Goal: Check status: Check status

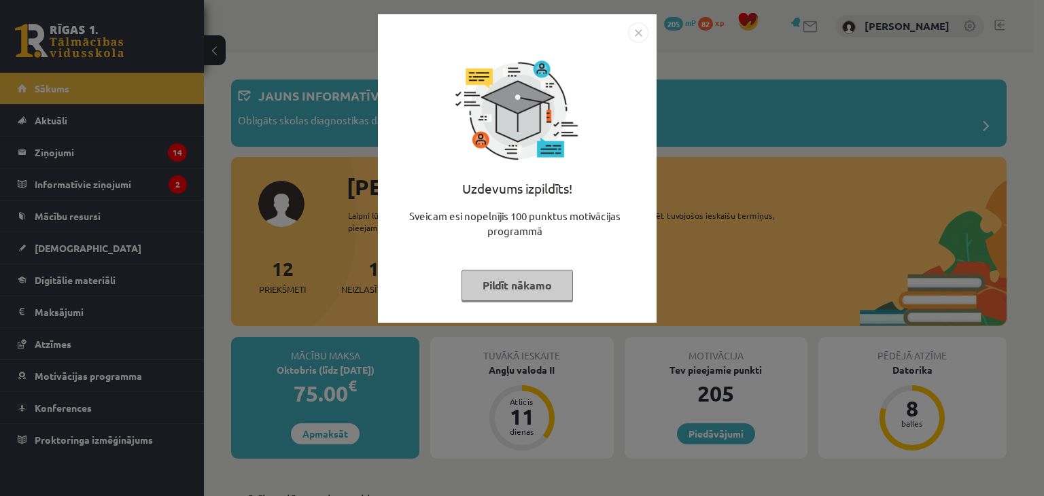
click at [641, 35] on img "Close" at bounding box center [638, 32] width 20 height 20
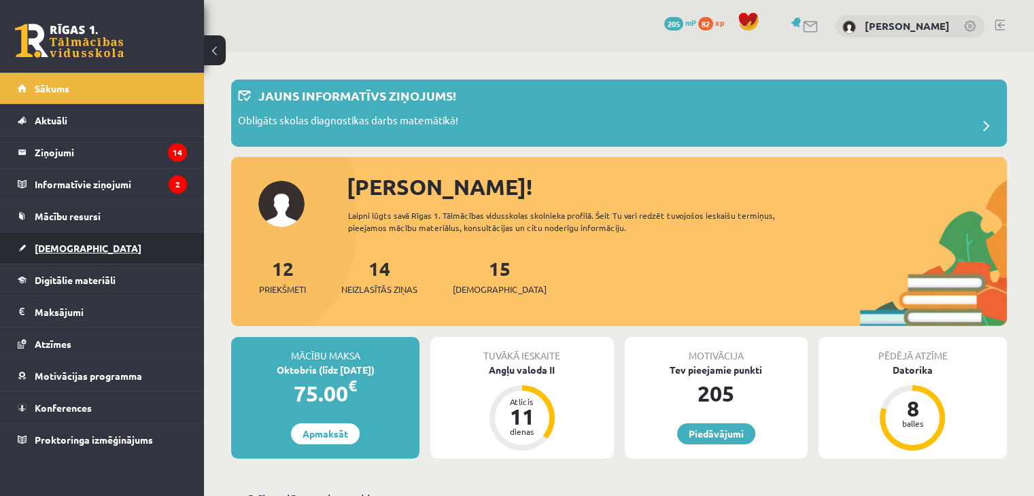
click at [62, 246] on span "[DEMOGRAPHIC_DATA]" at bounding box center [88, 248] width 107 height 12
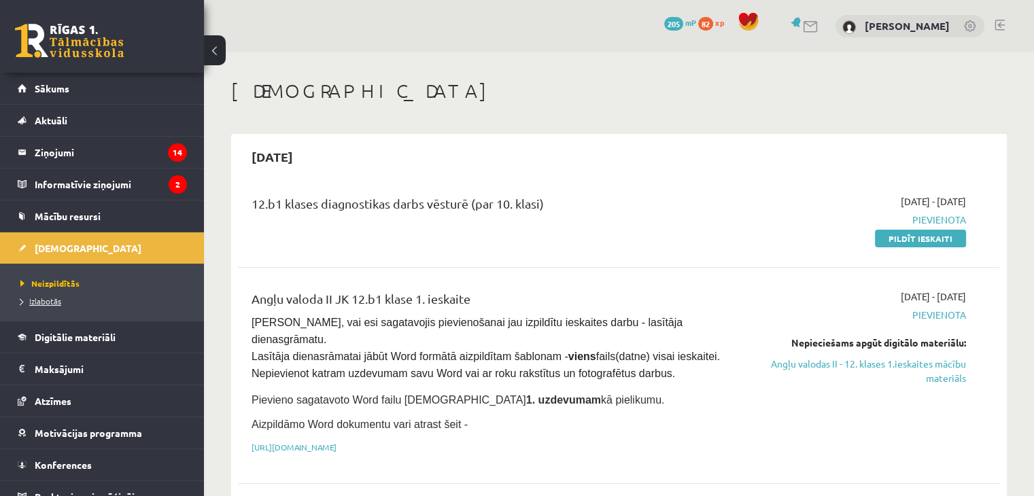
click at [57, 296] on span "Izlabotās" at bounding box center [40, 301] width 41 height 11
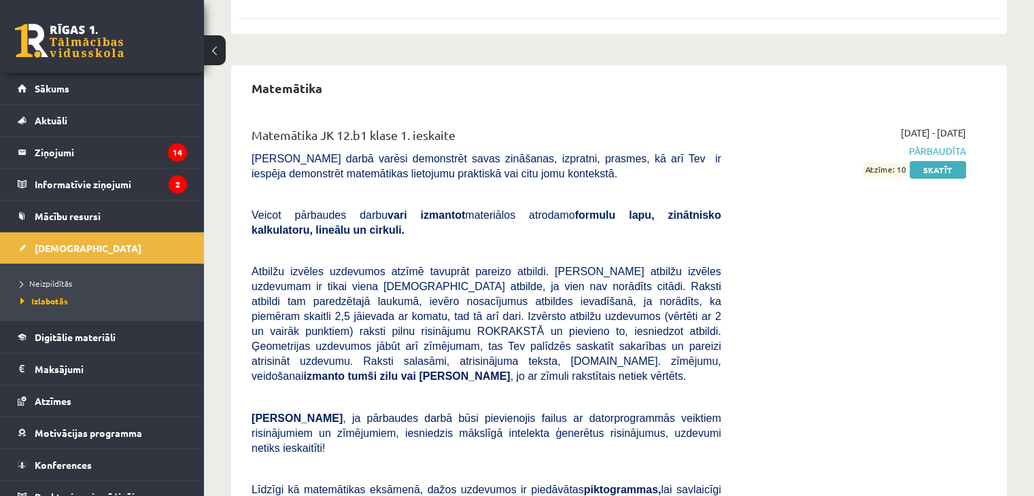
scroll to position [136, 0]
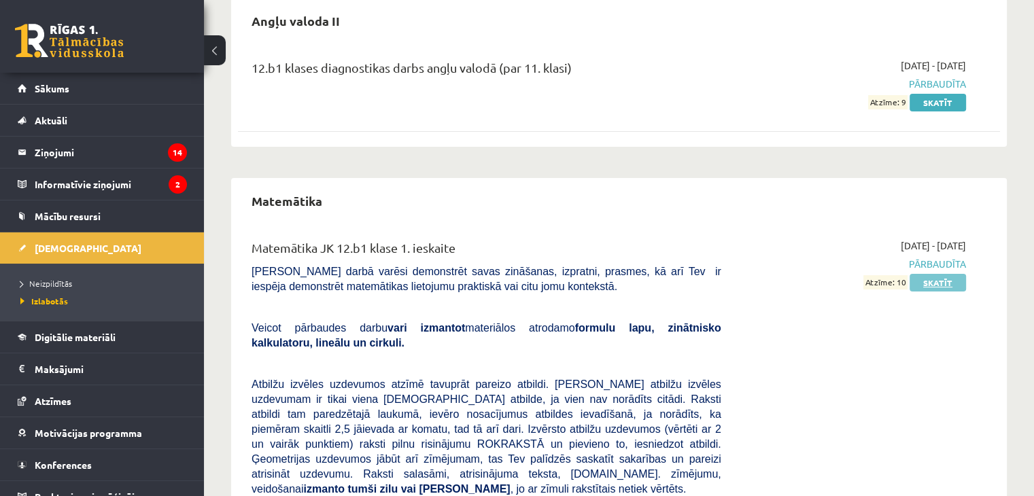
click at [927, 283] on link "Skatīt" at bounding box center [938, 283] width 56 height 18
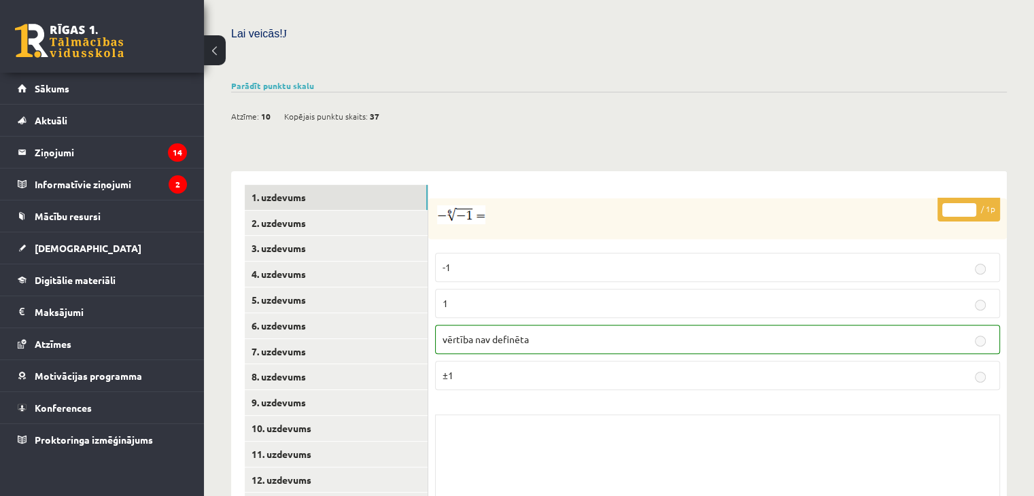
scroll to position [491, 0]
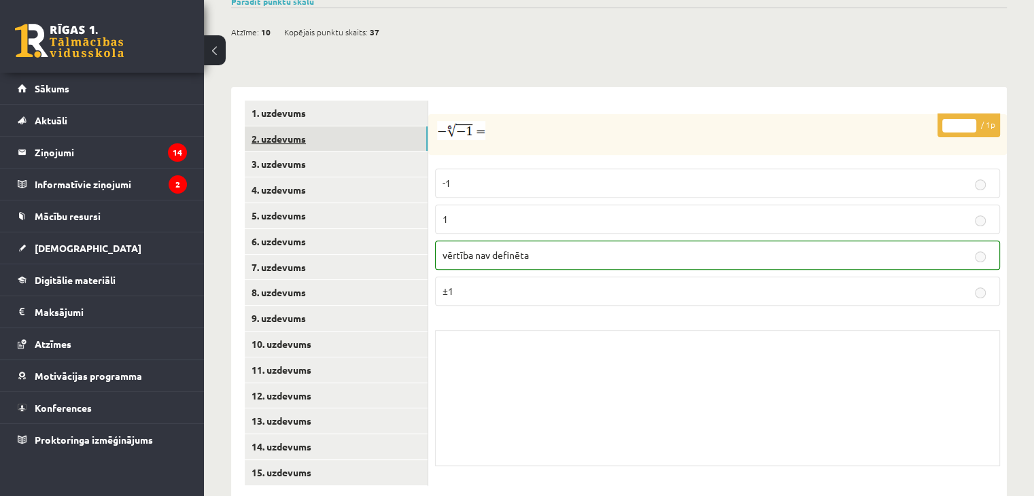
click at [257, 126] on link "2. uzdevums" at bounding box center [336, 138] width 183 height 25
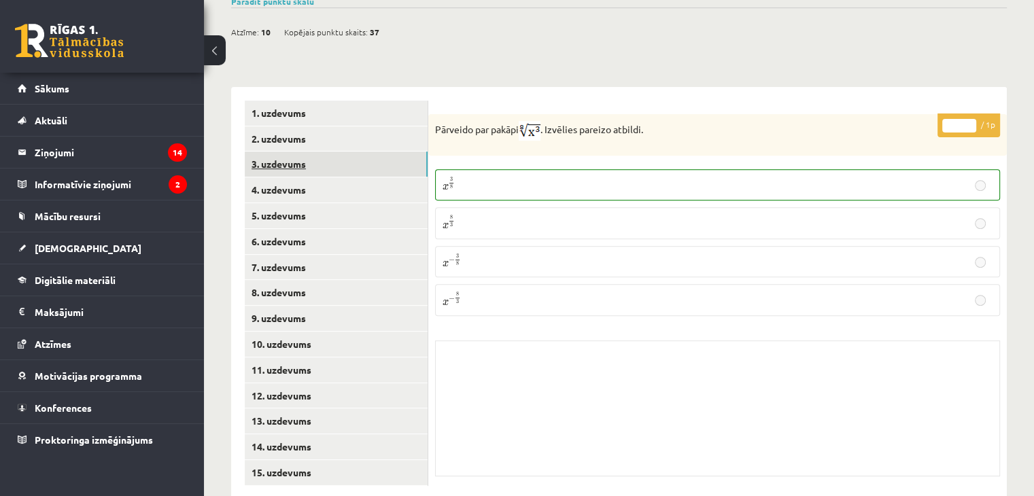
click at [277, 152] on link "3. uzdevums" at bounding box center [336, 164] width 183 height 25
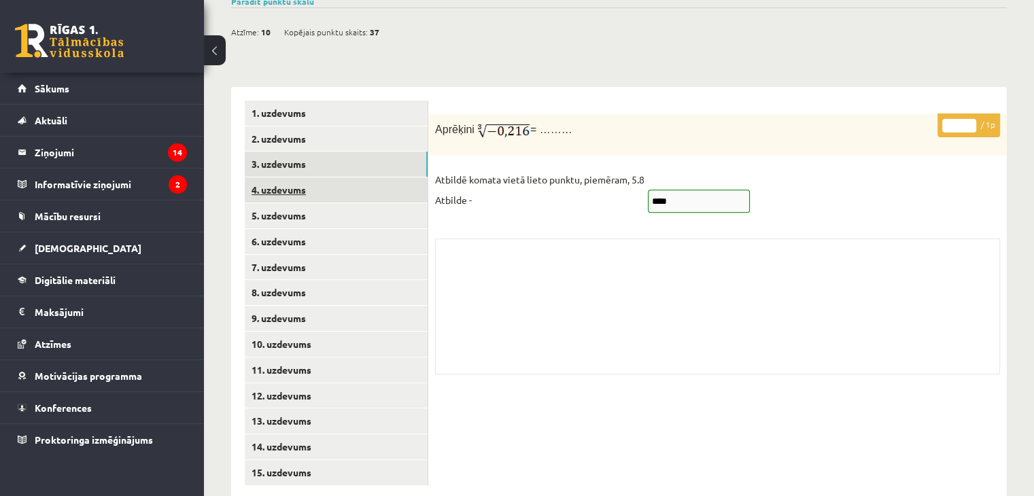
click at [262, 177] on link "4. uzdevums" at bounding box center [336, 189] width 183 height 25
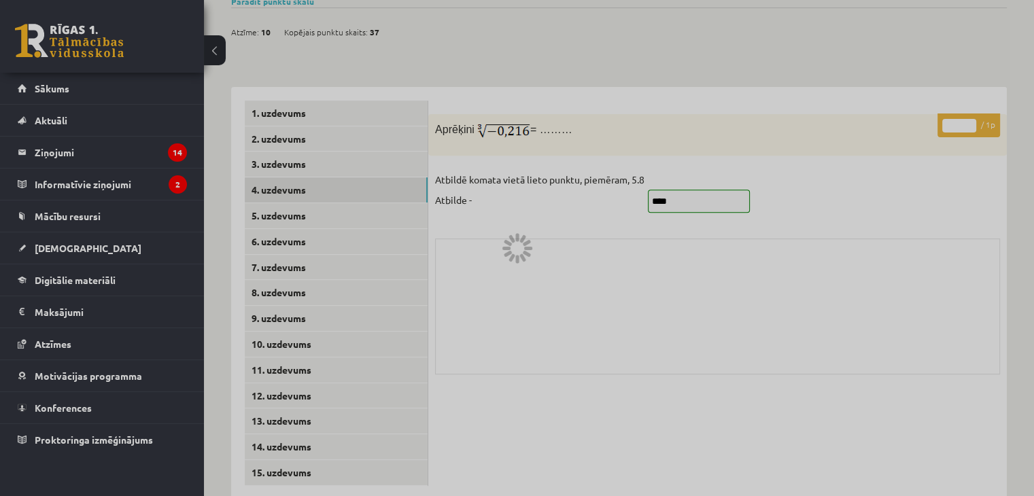
click at [680, 277] on div at bounding box center [517, 248] width 1034 height 496
click at [269, 170] on div at bounding box center [517, 248] width 1034 height 496
click at [307, 167] on div at bounding box center [517, 248] width 1034 height 496
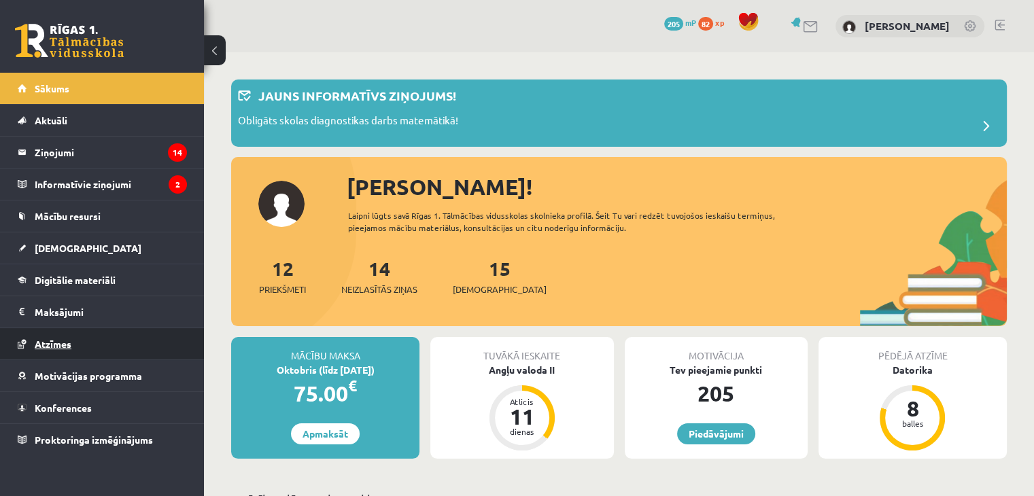
click at [70, 341] on span "Atzīmes" at bounding box center [53, 344] width 37 height 12
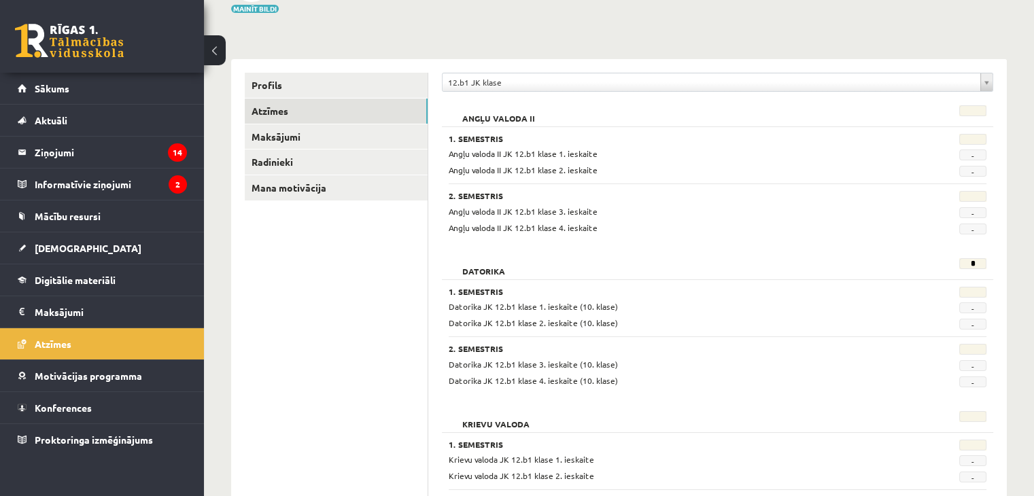
scroll to position [114, 0]
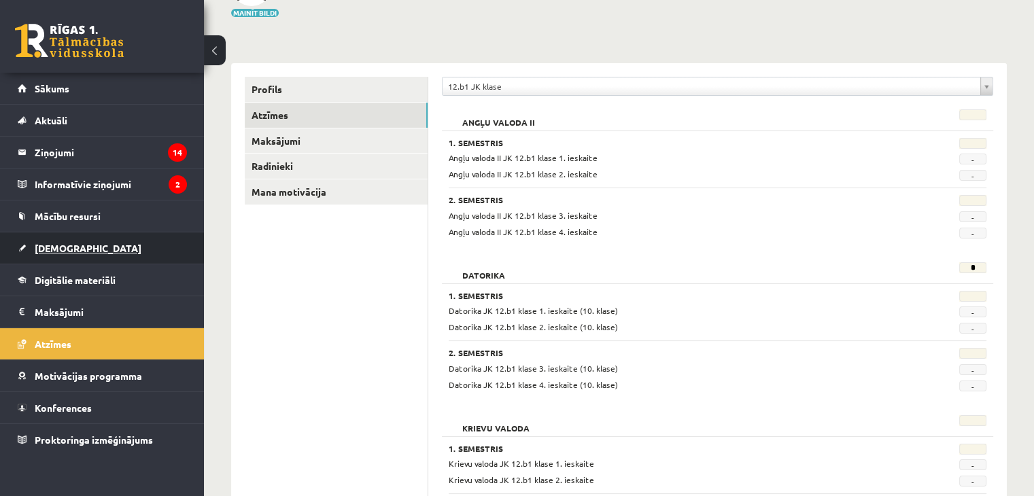
click at [48, 245] on span "[DEMOGRAPHIC_DATA]" at bounding box center [88, 248] width 107 height 12
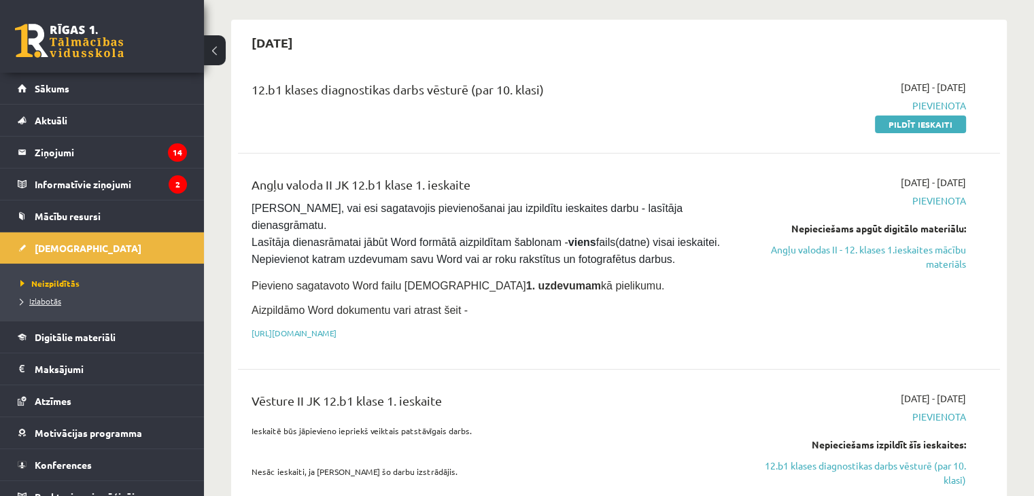
click at [48, 299] on span "Izlabotās" at bounding box center [40, 301] width 41 height 11
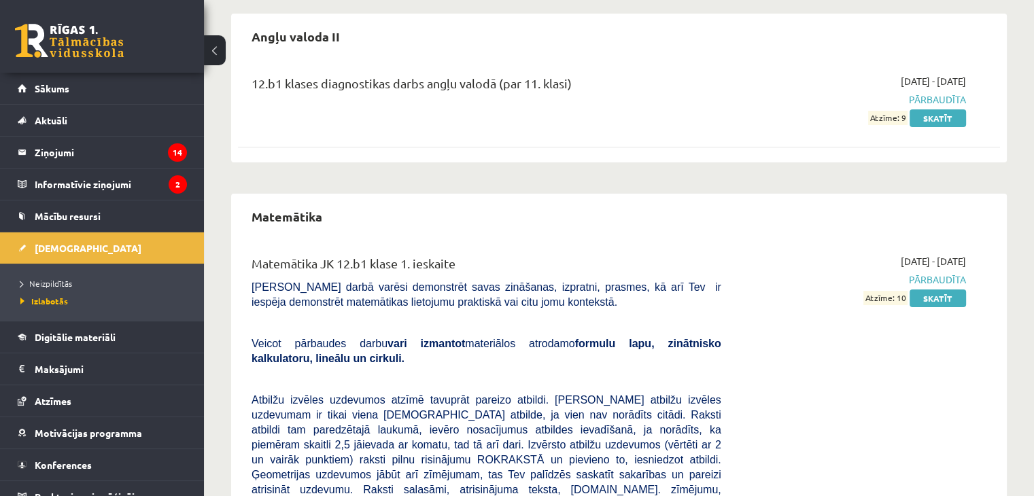
scroll to position [136, 0]
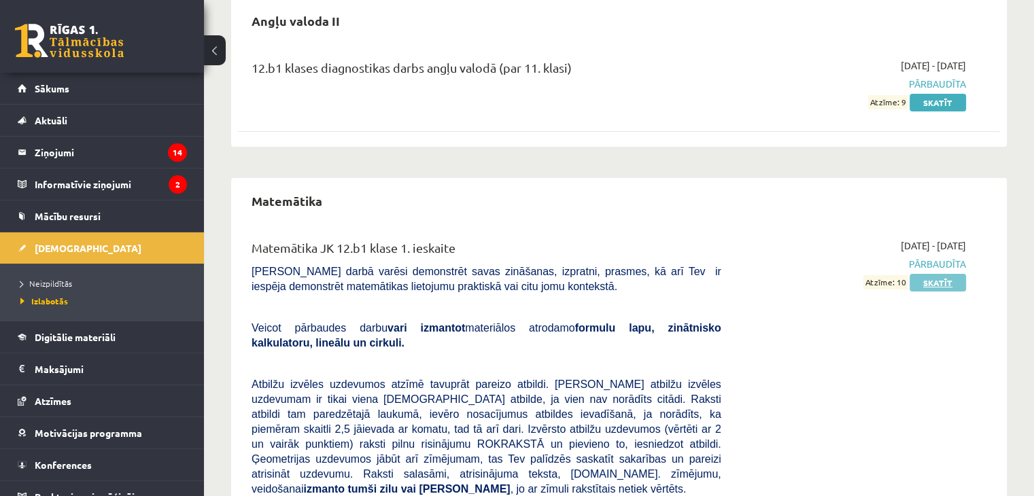
click at [935, 279] on link "Skatīt" at bounding box center [938, 283] width 56 height 18
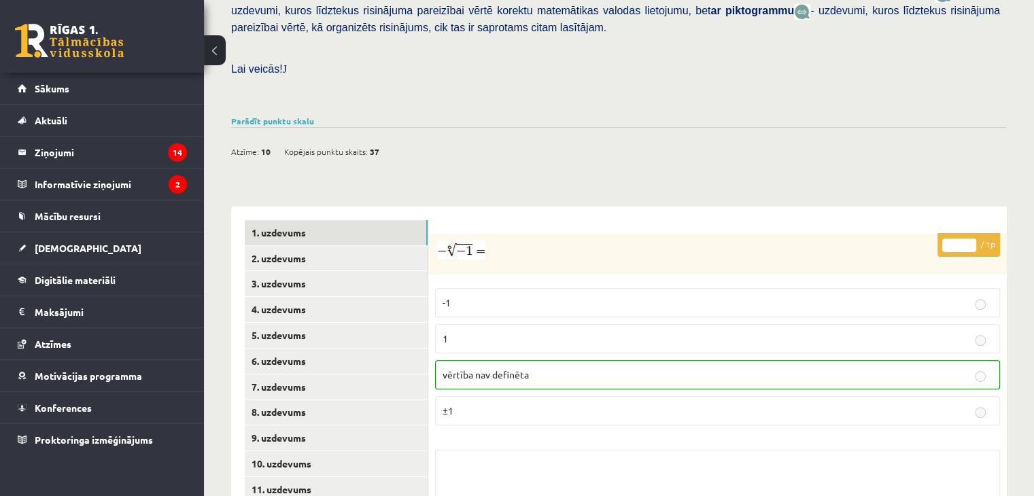
scroll to position [491, 0]
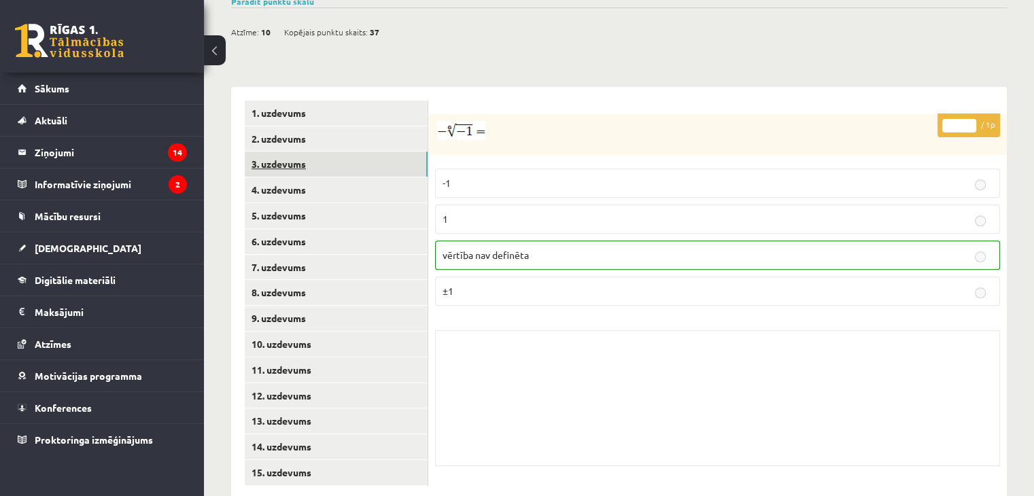
click at [288, 152] on link "3. uzdevums" at bounding box center [336, 164] width 183 height 25
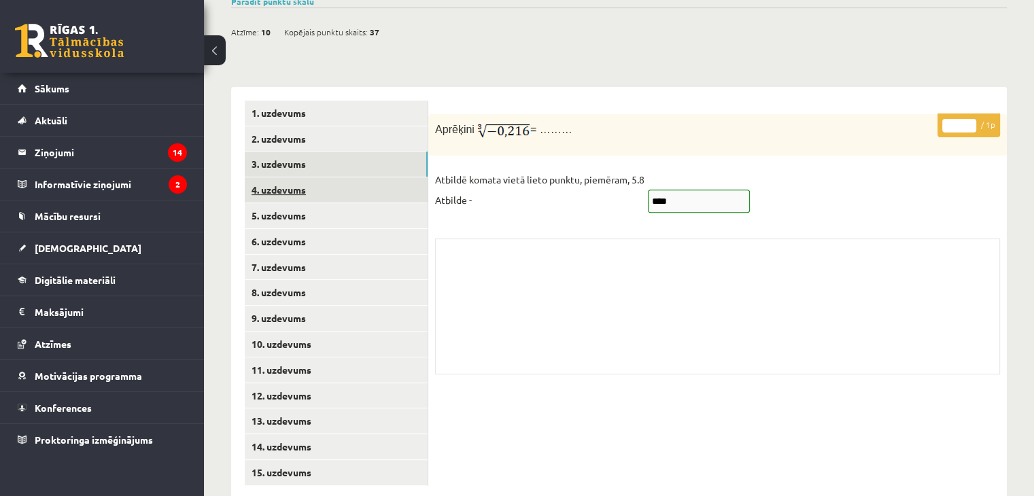
click at [291, 177] on link "4. uzdevums" at bounding box center [336, 189] width 183 height 25
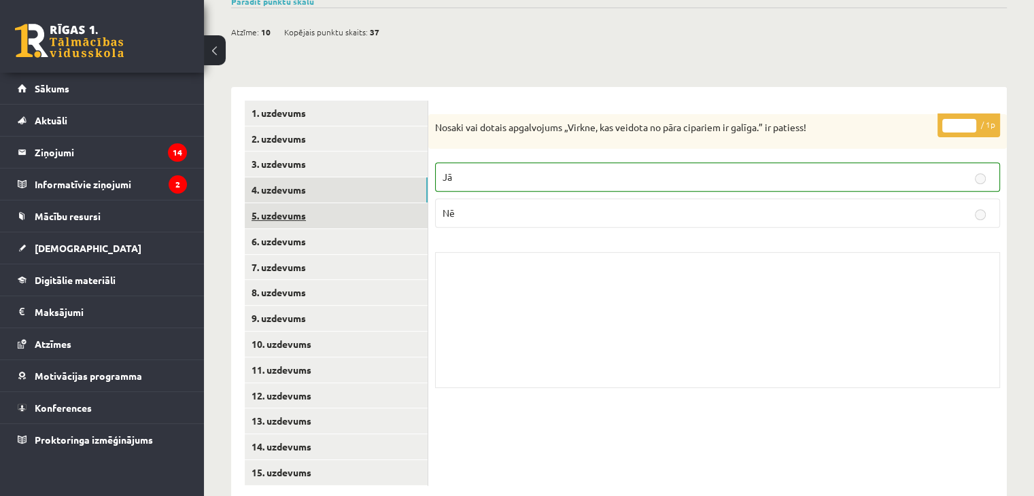
click at [299, 203] on link "5. uzdevums" at bounding box center [336, 215] width 183 height 25
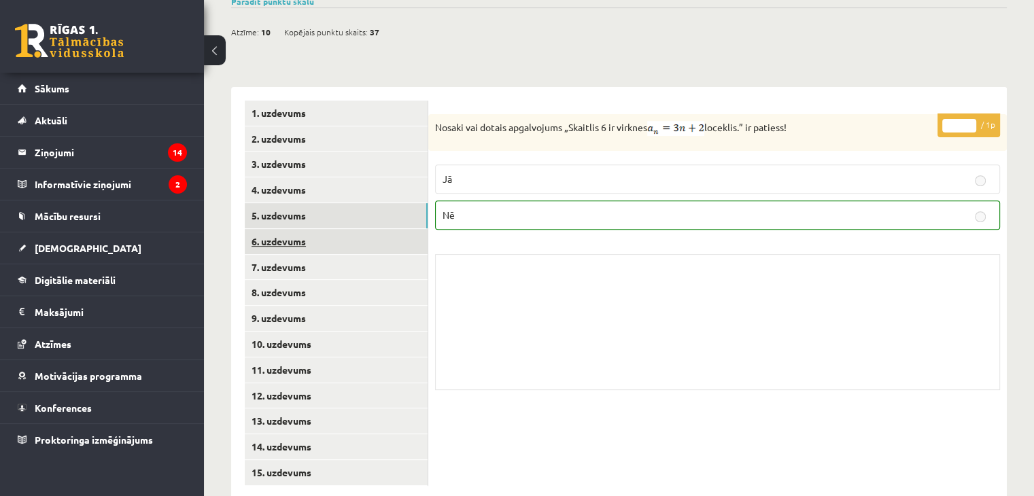
click at [278, 229] on link "6. uzdevums" at bounding box center [336, 241] width 183 height 25
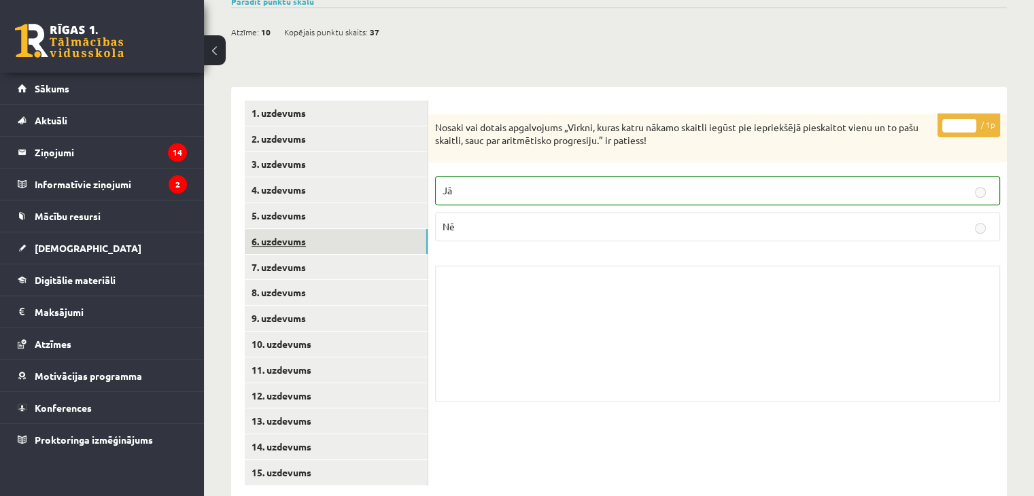
click at [297, 229] on link "6. uzdevums" at bounding box center [336, 241] width 183 height 25
click at [310, 255] on link "7. uzdevums" at bounding box center [336, 267] width 183 height 25
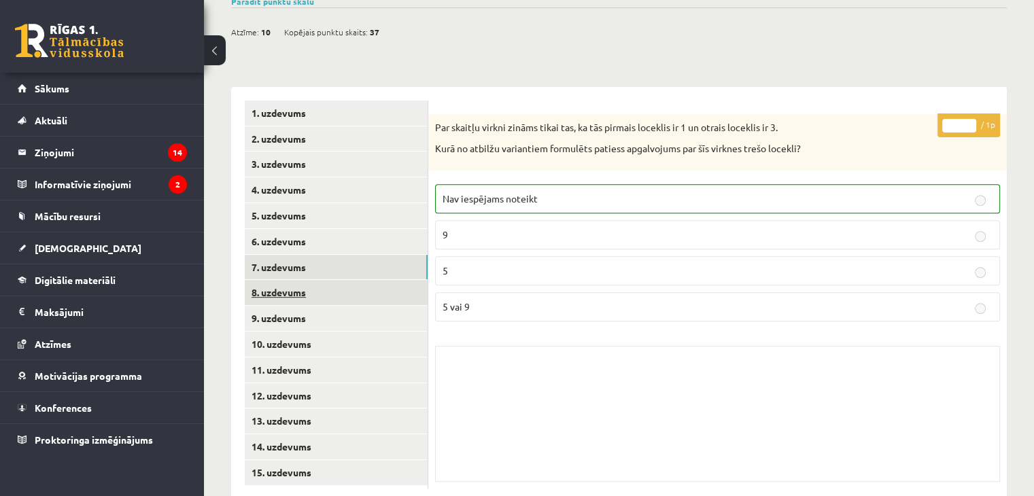
click at [267, 280] on link "8. uzdevums" at bounding box center [336, 292] width 183 height 25
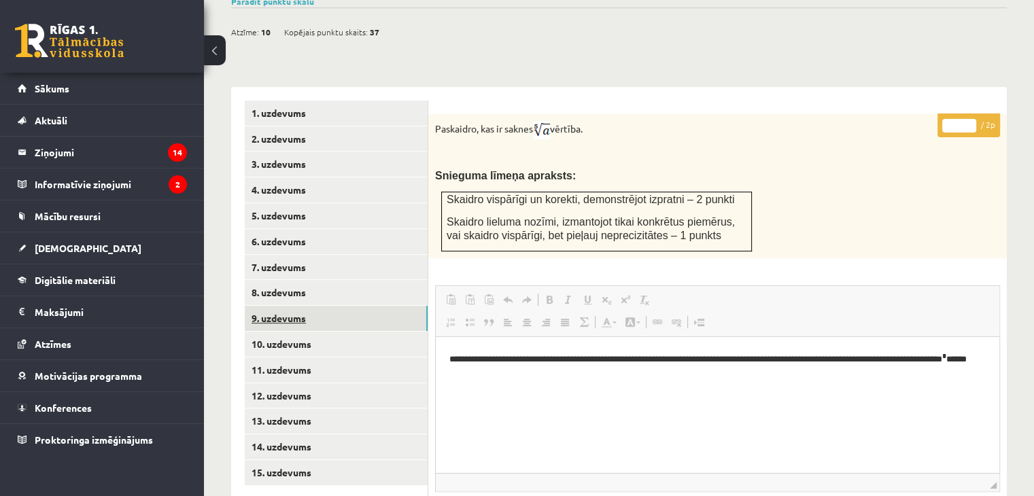
click at [283, 306] on link "9. uzdevums" at bounding box center [336, 318] width 183 height 25
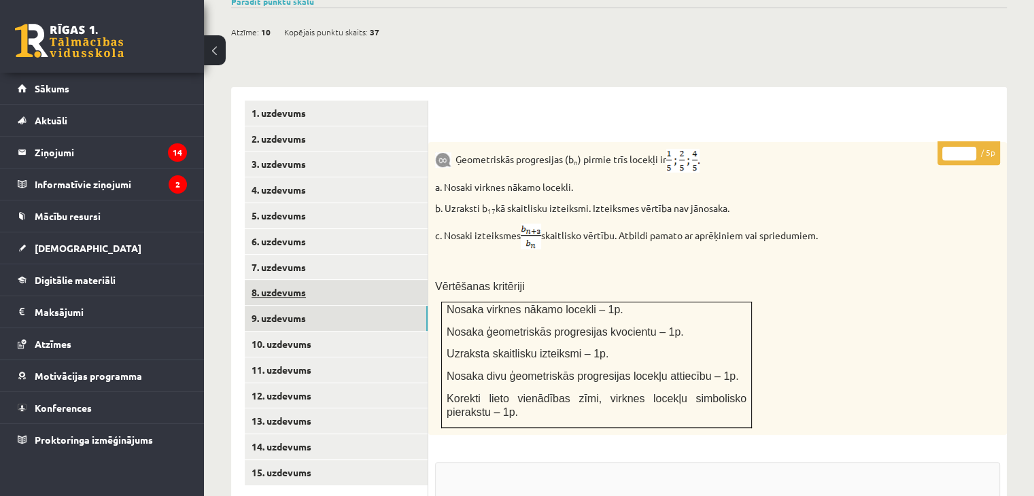
click at [285, 280] on link "8. uzdevums" at bounding box center [336, 292] width 183 height 25
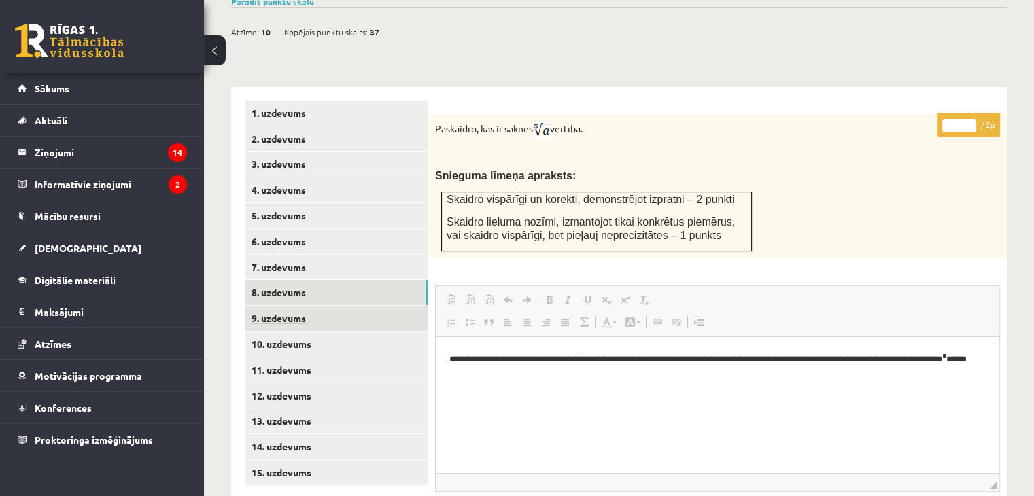
scroll to position [0, 0]
click at [290, 306] on link "9. uzdevums" at bounding box center [336, 318] width 183 height 25
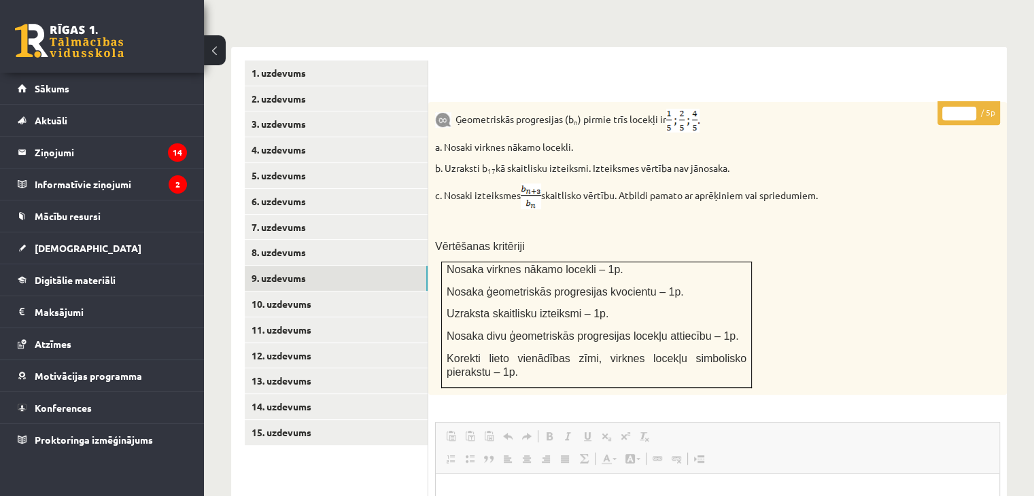
scroll to position [512, 0]
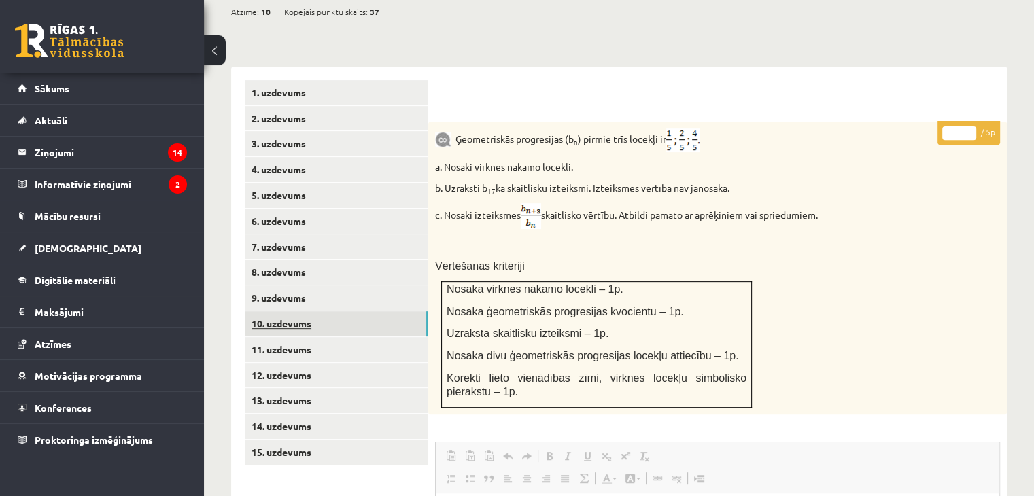
click at [305, 311] on link "10. uzdevums" at bounding box center [336, 323] width 183 height 25
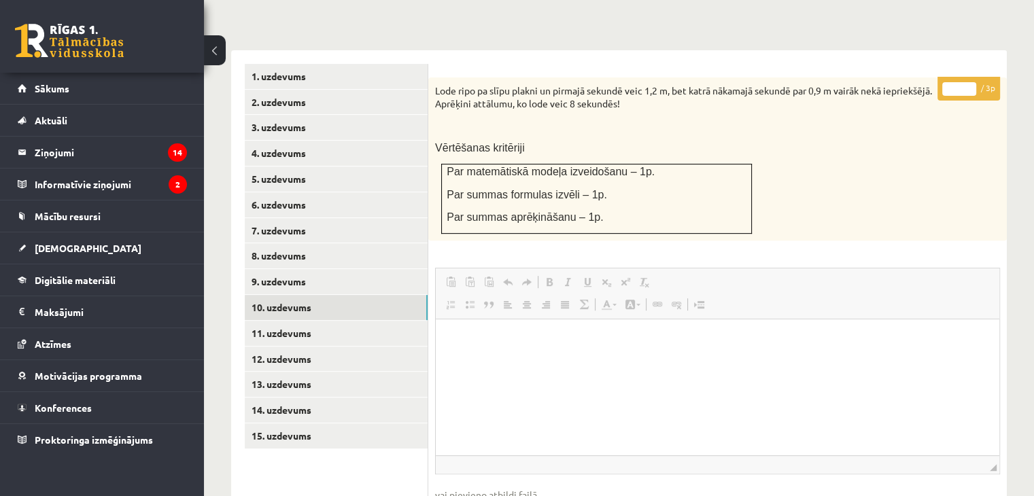
scroll to position [491, 0]
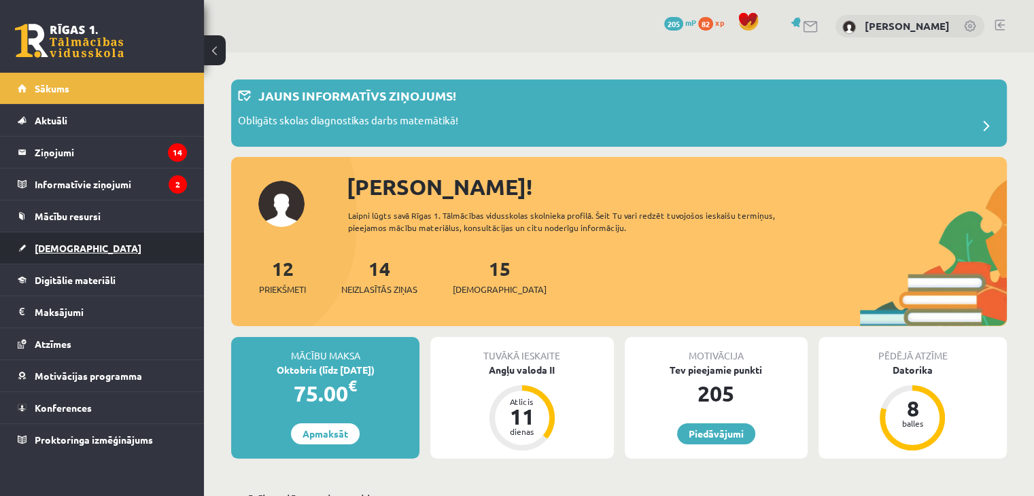
click at [71, 248] on span "[DEMOGRAPHIC_DATA]" at bounding box center [88, 248] width 107 height 12
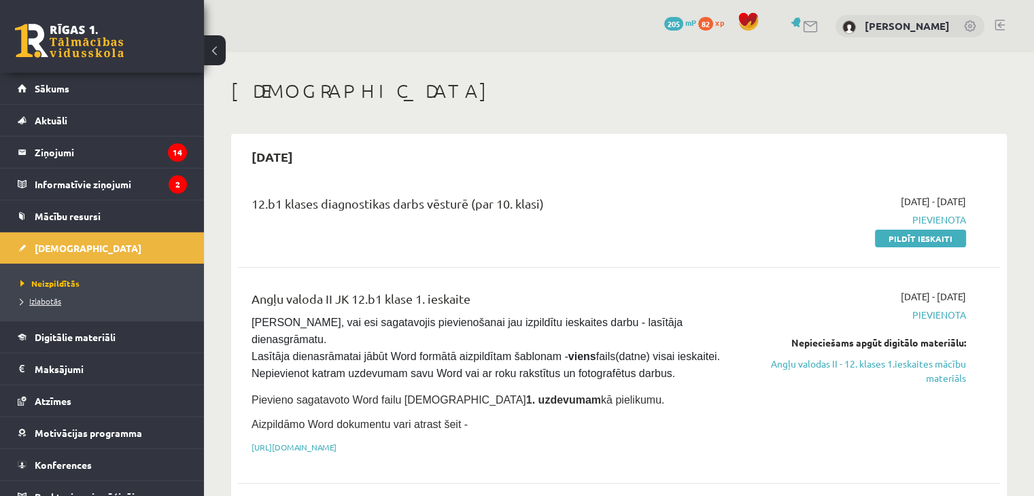
click at [54, 303] on span "Izlabotās" at bounding box center [40, 301] width 41 height 11
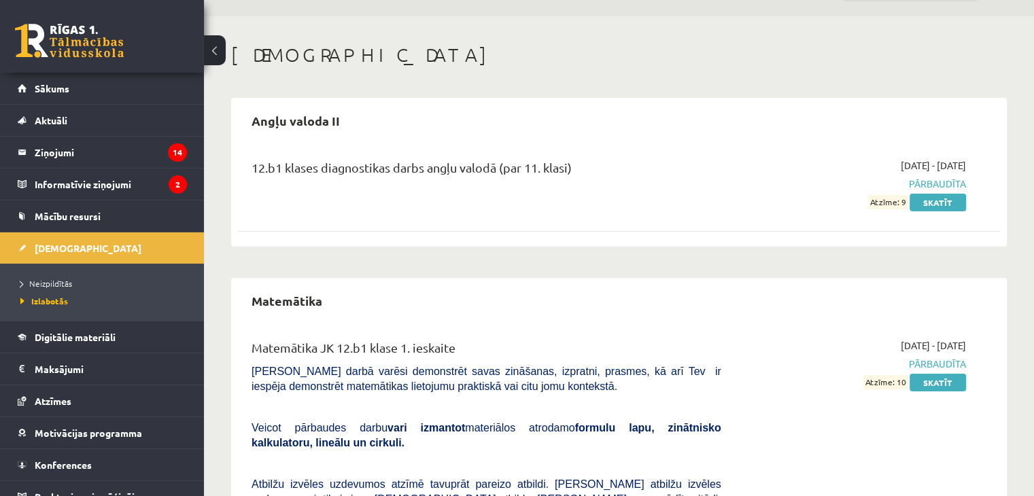
scroll to position [272, 0]
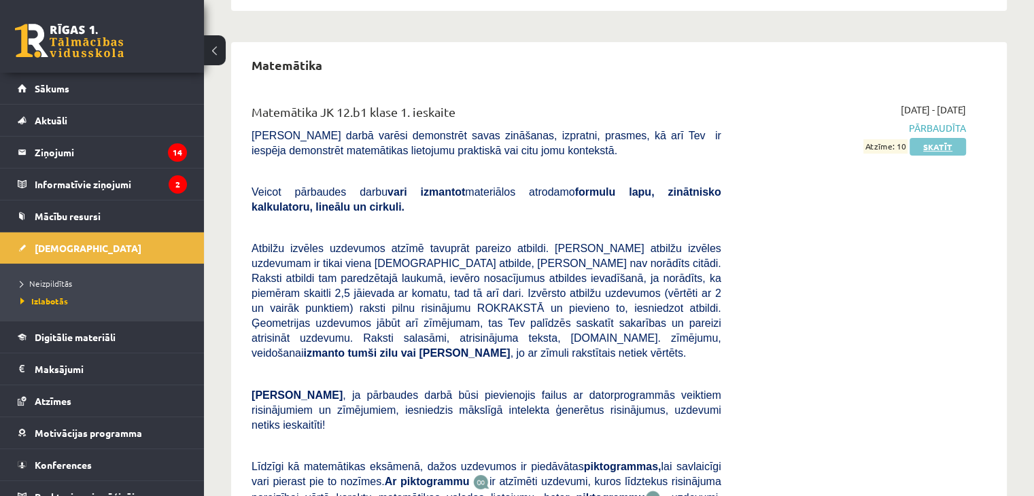
click at [933, 149] on link "Skatīt" at bounding box center [938, 147] width 56 height 18
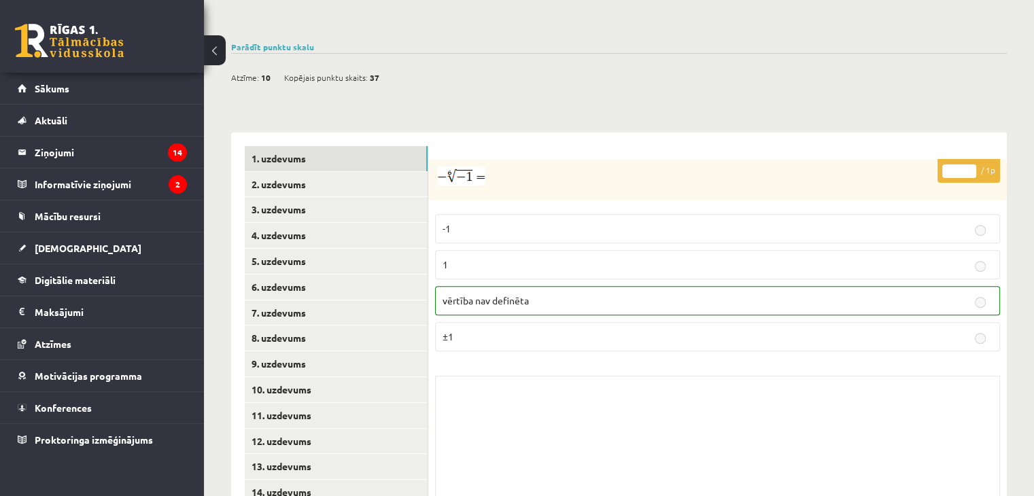
scroll to position [476, 0]
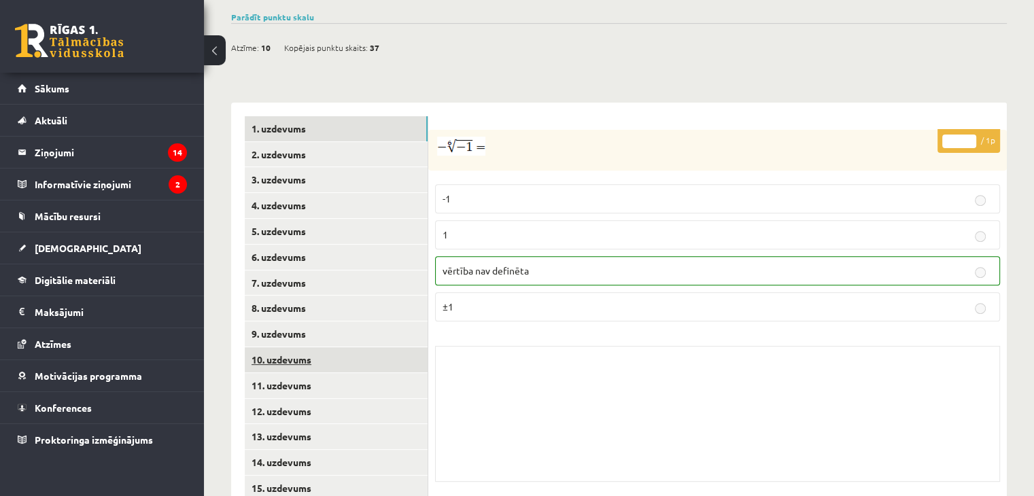
click at [271, 347] on link "10. uzdevums" at bounding box center [336, 359] width 183 height 25
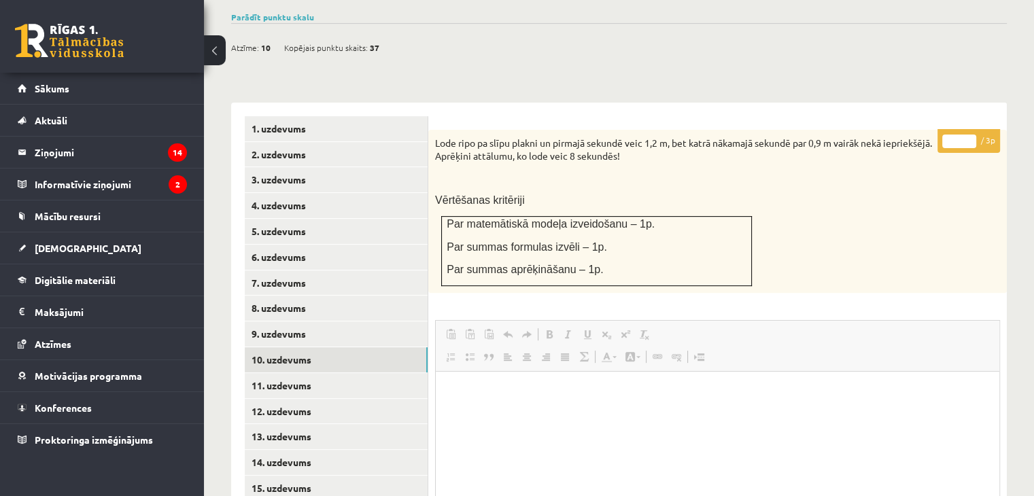
scroll to position [0, 0]
click at [286, 373] on link "11. uzdevums" at bounding box center [336, 385] width 183 height 25
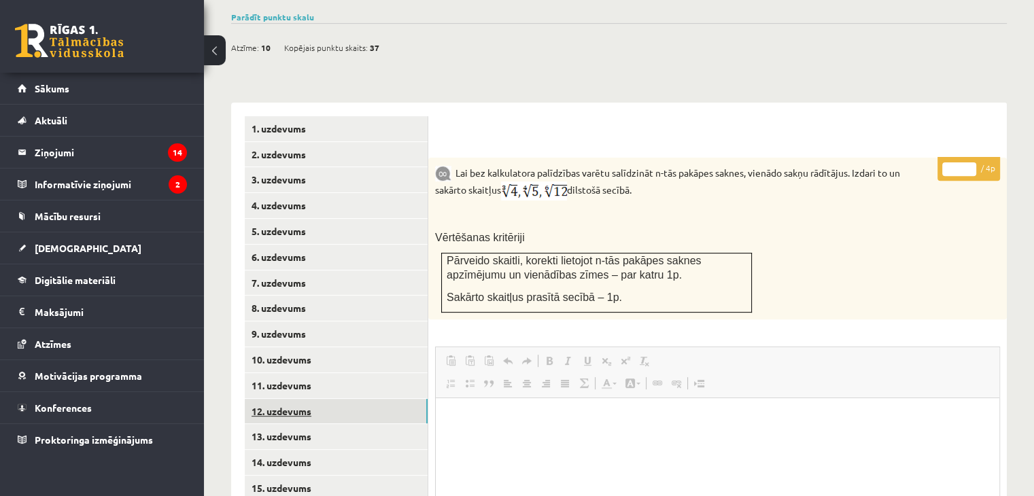
click at [281, 399] on link "12. uzdevums" at bounding box center [336, 411] width 183 height 25
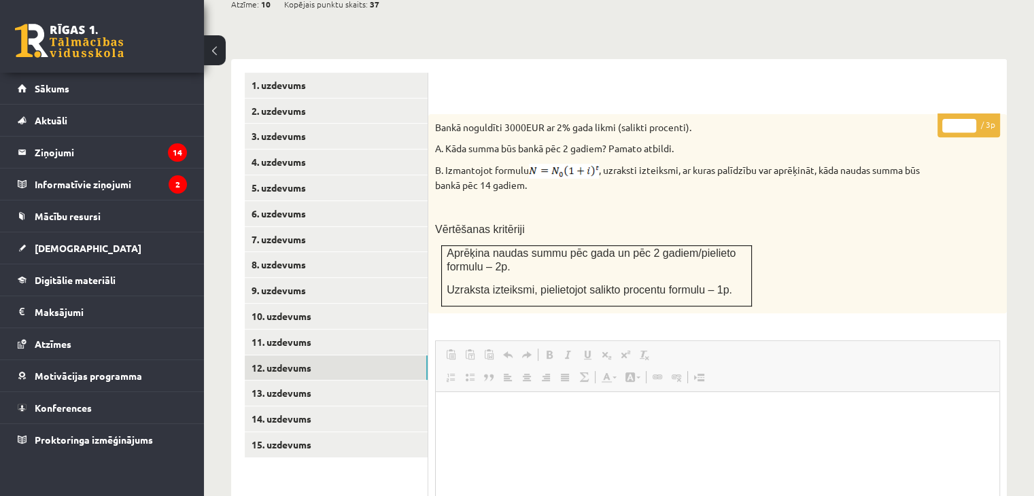
scroll to position [544, 0]
